Goal: Information Seeking & Learning: Find specific fact

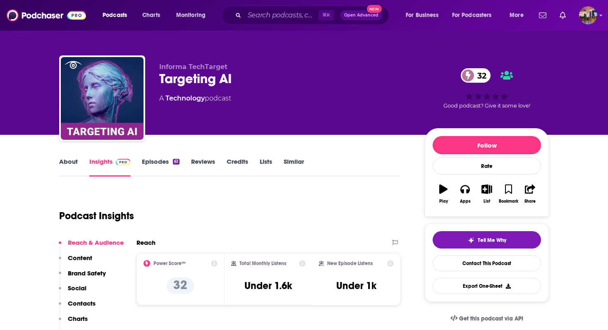
click at [275, 8] on div "⌘ K Open Advanced New" at bounding box center [306, 15] width 168 height 19
click at [274, 12] on input "Search podcasts, credits, & more..." at bounding box center [281, 15] width 74 height 13
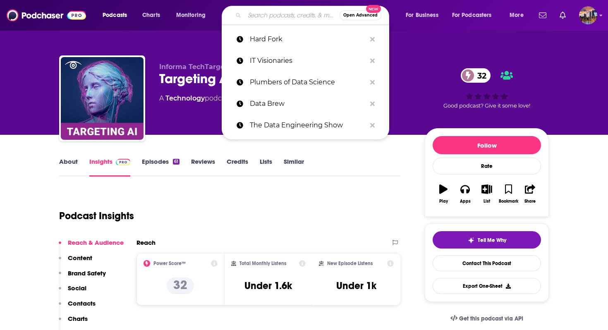
paste input "TBPN"
type input "TBPN"
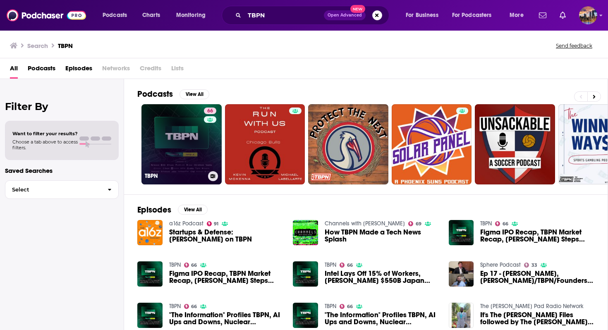
click at [176, 157] on link "66 TBPN" at bounding box center [181, 144] width 80 height 80
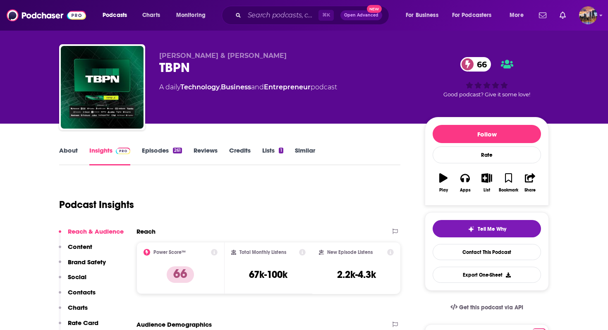
scroll to position [12, 0]
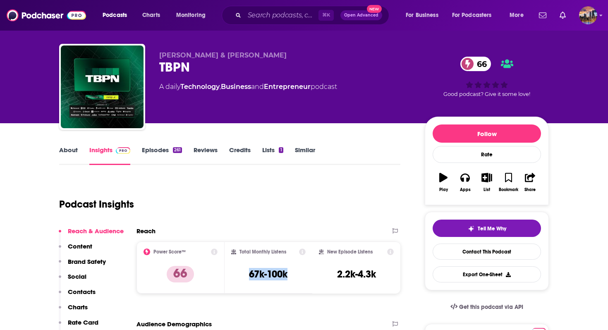
drag, startPoint x: 295, startPoint y: 276, endPoint x: 242, endPoint y: 275, distance: 52.5
click at [242, 275] on div "Total Monthly Listens 67k-100k" at bounding box center [268, 268] width 75 height 38
copy h3 "67k-100k"
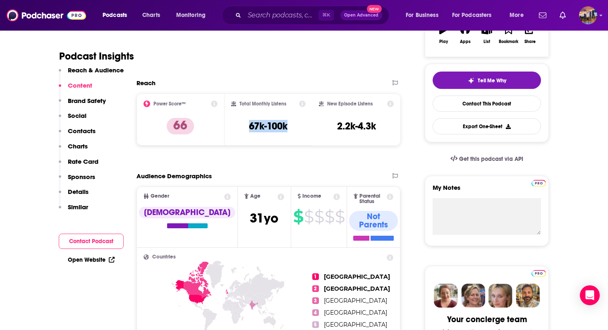
scroll to position [164, 0]
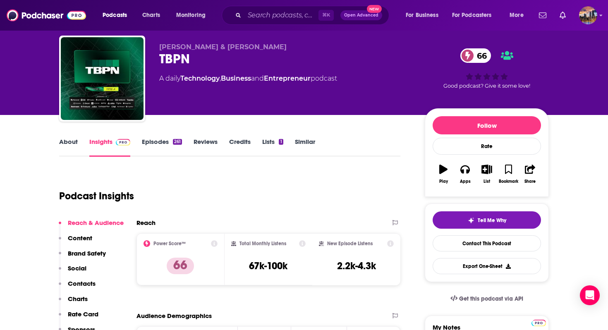
scroll to position [0, 0]
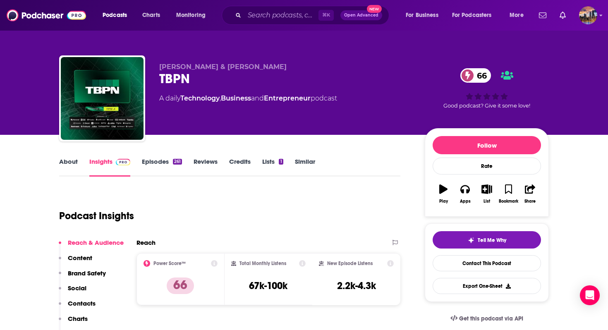
click at [195, 163] on link "Reviews" at bounding box center [206, 167] width 24 height 19
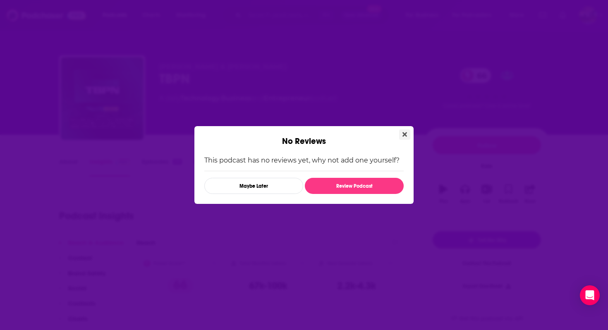
click at [407, 138] on button "Close" at bounding box center [404, 134] width 11 height 10
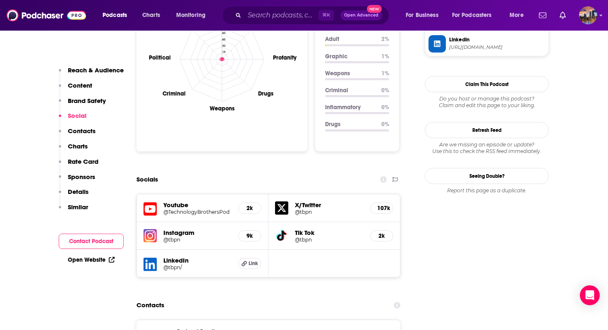
scroll to position [828, 0]
